Goal: Information Seeking & Learning: Find specific fact

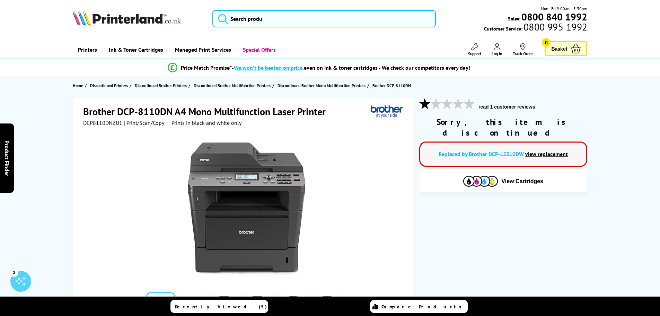
click at [552, 150] on link "view replacement" at bounding box center [546, 153] width 43 height 7
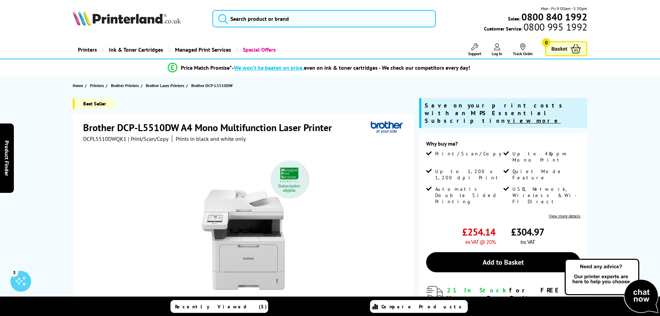
click at [119, 139] on span "DCPL5510DWQK1" at bounding box center [104, 138] width 43 height 7
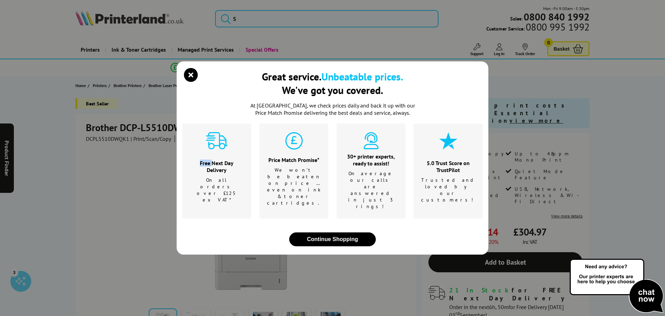
click at [118, 139] on div "Great service. Unbeatable prices. We've got you covered. At [GEOGRAPHIC_DATA], …" at bounding box center [332, 158] width 665 height 316
click at [184, 82] on icon "close modal" at bounding box center [191, 75] width 14 height 14
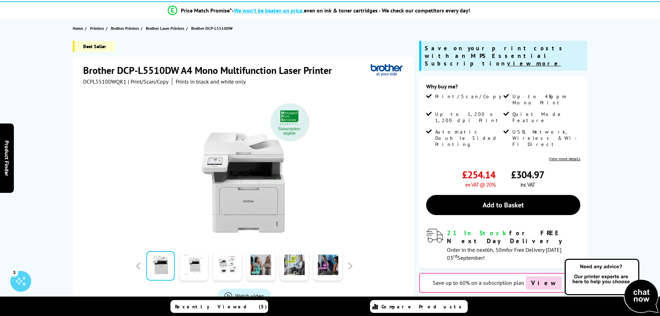
scroll to position [69, 0]
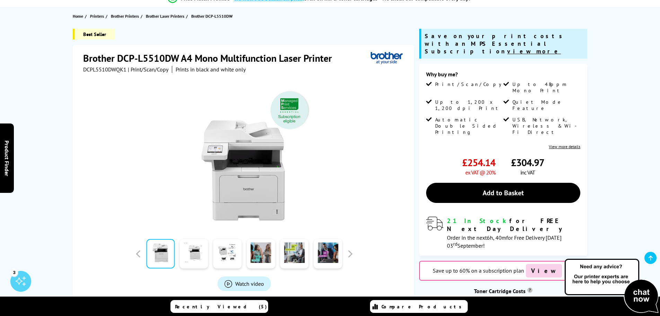
click at [104, 73] on div at bounding box center [244, 151] width 322 height 157
click at [104, 68] on span "DCPL5510DWQK1" at bounding box center [104, 69] width 43 height 7
copy span "DCPL5510DWQK1"
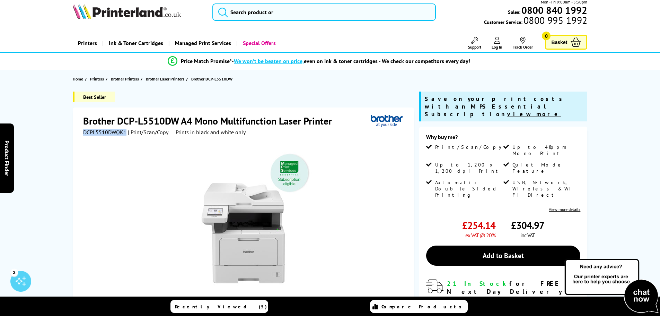
scroll to position [0, 0]
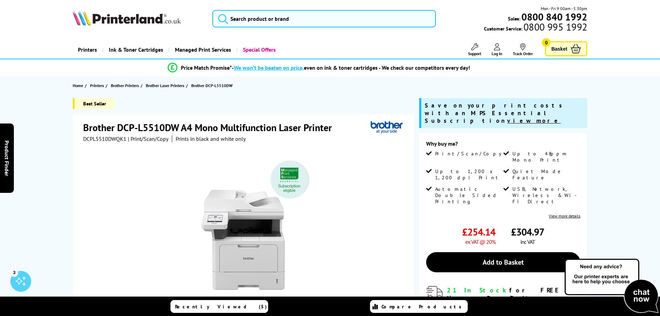
click at [61, 106] on div "Best Seller Brother DCP-L5510DW A4 Mono Multifunction Laser Printer DCPL5510DWQ…" at bounding box center [330, 260] width 554 height 325
